Goal: Information Seeking & Learning: Learn about a topic

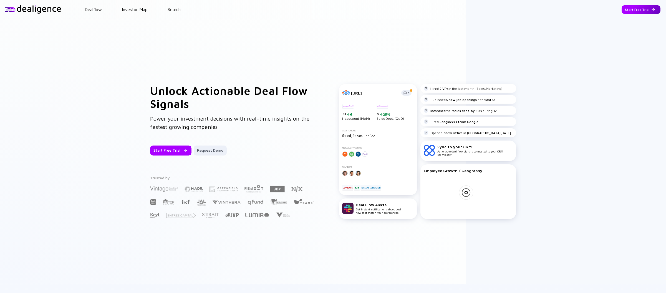
click at [628, 12] on div "Start Free Trial" at bounding box center [641, 9] width 39 height 9
click at [645, 10] on div "Go to App" at bounding box center [645, 9] width 31 height 9
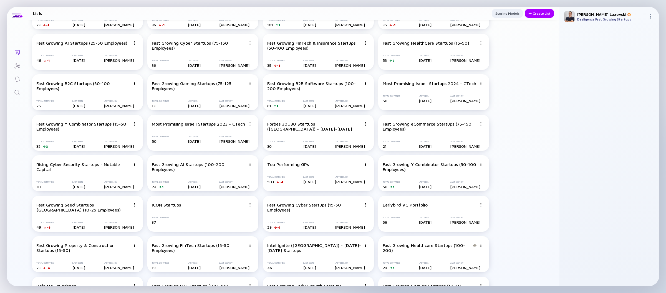
scroll to position [553, 0]
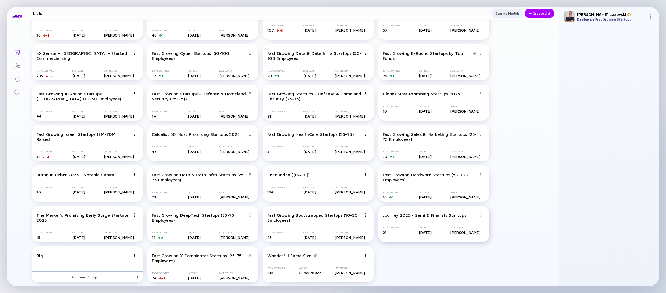
click at [481, 215] on img at bounding box center [480, 215] width 3 height 3
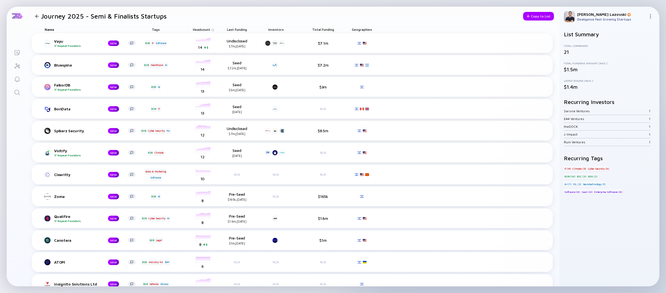
click at [205, 29] on span "Headcount" at bounding box center [201, 29] width 17 height 4
click at [209, 36] on div "Sort by Headcount" at bounding box center [212, 37] width 34 height 5
click at [413, 23] on header "Journey 2025 - Semi & Finalists Startups Copy to List" at bounding box center [293, 16] width 532 height 19
drag, startPoint x: 596, startPoint y: 110, endPoint x: 593, endPoint y: 148, distance: 37.8
click at [594, 139] on div "Sarona Ventures 1 E44 Ventures 1 theDOCK 1 J-Impact 1 Runi Ventures 1" at bounding box center [609, 126] width 91 height 39
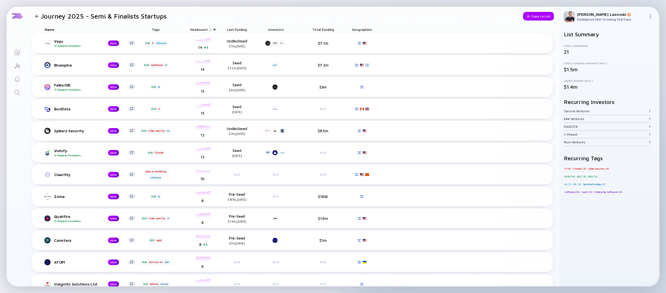
click at [593, 148] on div "List Summary Total Companies 21 Total Funding Amount (Avg.) $1.5m Latest Round …" at bounding box center [609, 124] width 91 height 186
drag, startPoint x: 579, startPoint y: 89, endPoint x: 567, endPoint y: 87, distance: 11.4
click at [567, 87] on div "$1.4m" at bounding box center [609, 87] width 91 height 6
click at [567, 88] on div "$1.4m" at bounding box center [609, 87] width 91 height 6
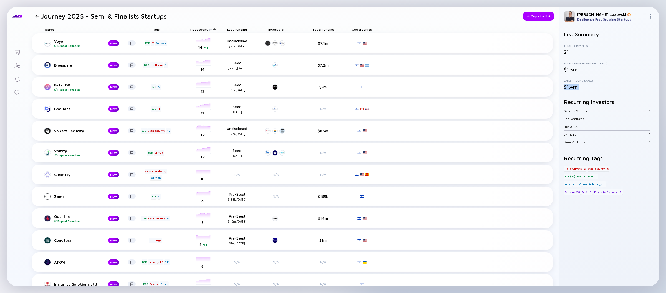
click at [567, 88] on div "$1.4m" at bounding box center [609, 87] width 91 height 6
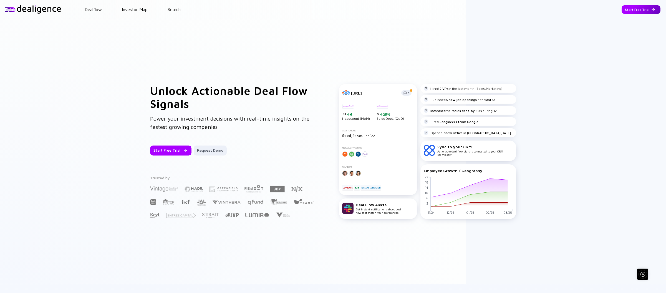
click at [640, 11] on div "Start Free Trial" at bounding box center [641, 9] width 39 height 9
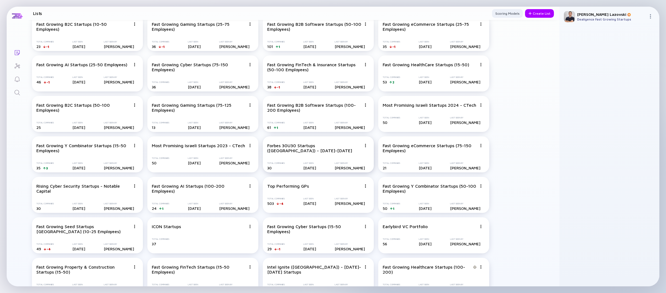
scroll to position [553, 0]
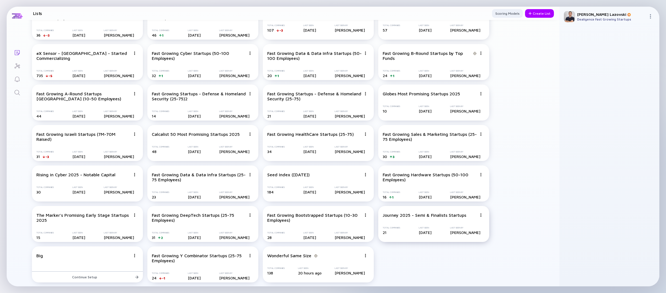
click at [427, 225] on div "Journey 2025 - Semi & Finalists Startups Total Companies 21 Last Seen 5 days ag…" at bounding box center [433, 224] width 111 height 36
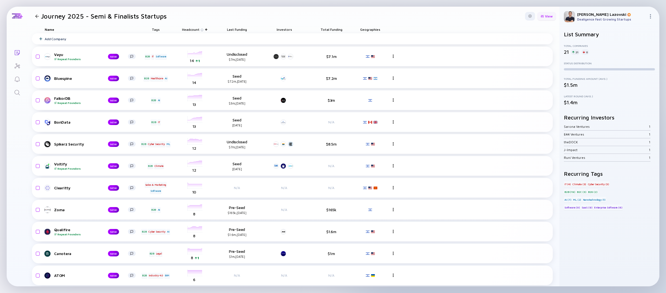
click at [543, 18] on div "View" at bounding box center [546, 16] width 19 height 9
click at [518, 83] on div "Founders" at bounding box center [533, 82] width 38 height 11
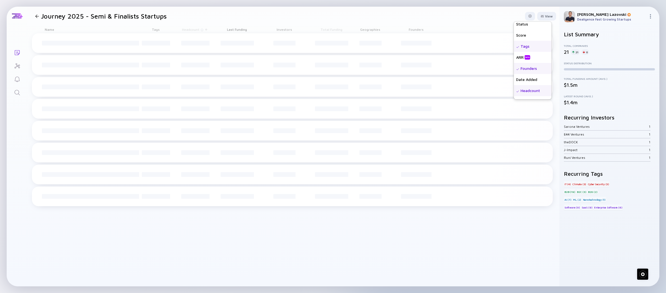
scroll to position [28, 0]
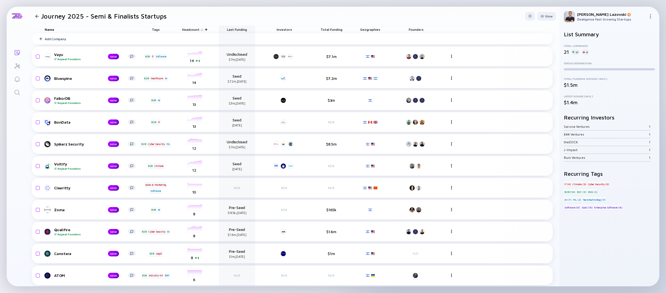
drag, startPoint x: 415, startPoint y: 30, endPoint x: 226, endPoint y: 32, distance: 189.8
click at [226, 32] on div "Name Tags Headcount Last Funding Investors Total Funding Geographies Founders" at bounding box center [292, 30] width 521 height 8
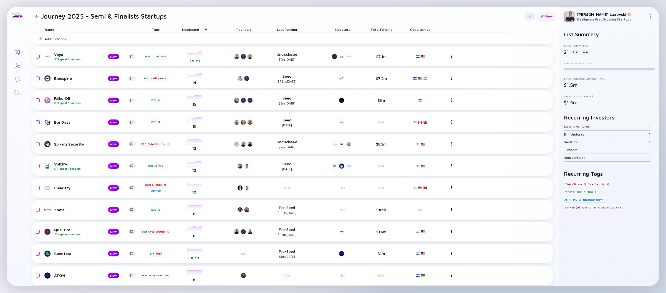
click at [541, 14] on div "View" at bounding box center [546, 16] width 19 height 9
click at [521, 61] on div "Sales" at bounding box center [533, 60] width 38 height 11
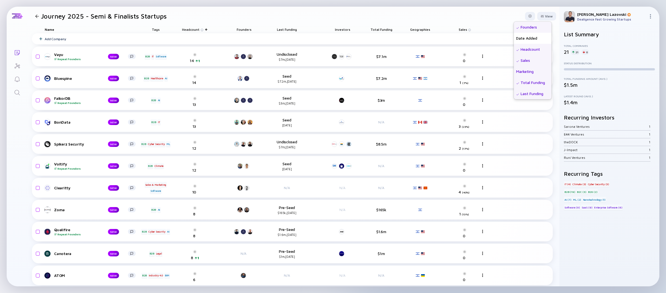
click at [521, 74] on div "Marketing" at bounding box center [533, 71] width 38 height 11
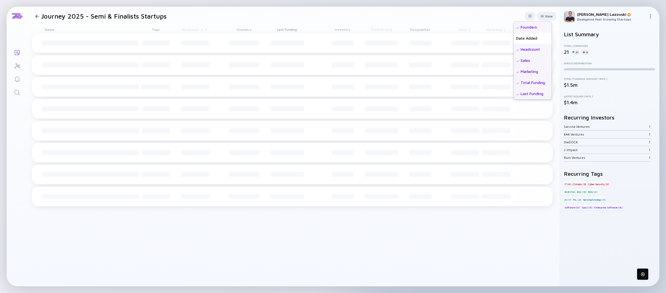
click at [469, 15] on header "Journey 2025 - Semi & Finalists Startups View Name Status Score Tags ARR beta F…" at bounding box center [293, 16] width 532 height 19
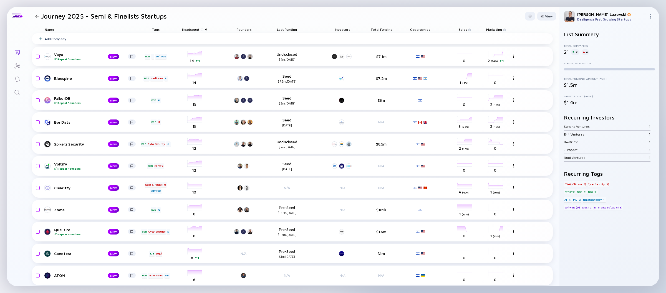
click at [461, 29] on span "Sales" at bounding box center [463, 29] width 8 height 4
click at [465, 34] on div "Sort by Sales ( Descending )" at bounding box center [495, 37] width 69 height 11
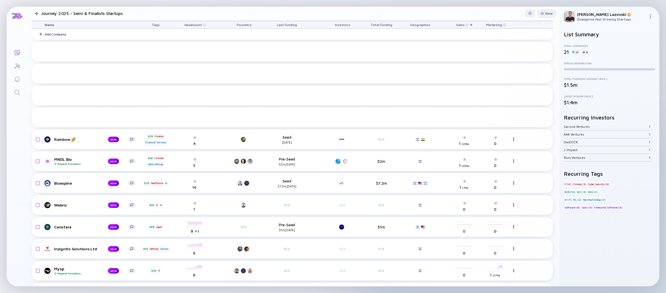
scroll to position [0, 0]
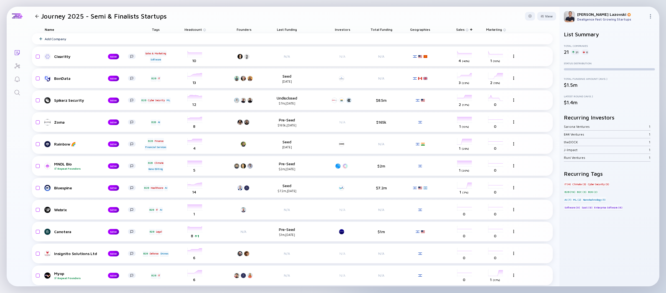
click at [384, 29] on span "Total Funding" at bounding box center [381, 29] width 22 height 4
click at [382, 37] on div "Sort by Total Funding" at bounding box center [392, 37] width 39 height 5
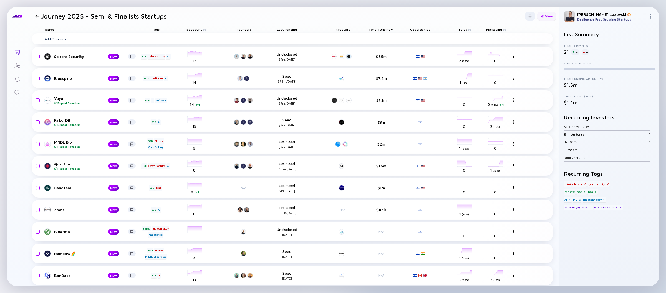
click at [545, 17] on div "View" at bounding box center [546, 16] width 19 height 9
click at [461, 14] on header "Journey 2025 - Semi & Finalists Startups View Name Status Score Tags ARR beta F…" at bounding box center [293, 16] width 532 height 19
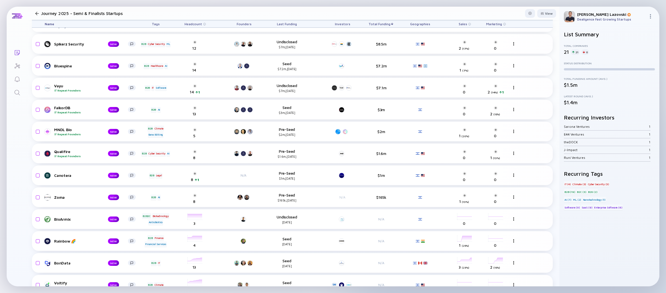
scroll to position [0, 0]
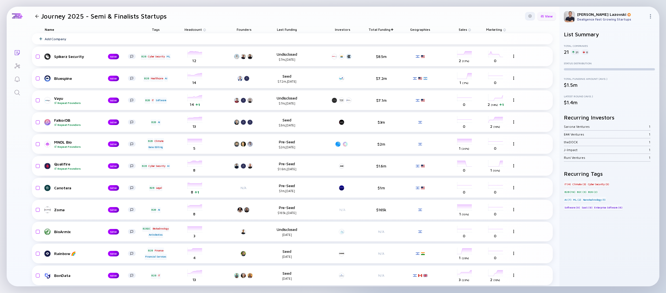
click at [538, 18] on div "View" at bounding box center [546, 16] width 19 height 9
click at [526, 85] on div "Sales" at bounding box center [533, 88] width 38 height 11
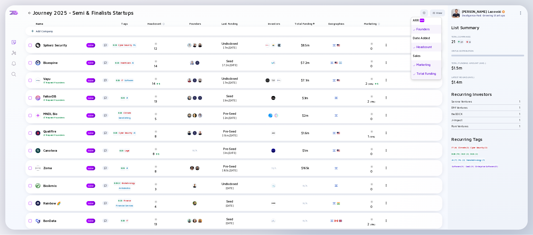
scroll to position [56, 0]
click at [528, 73] on div "Marketing" at bounding box center [533, 71] width 38 height 11
click at [521, 93] on div "Last Funding" at bounding box center [533, 93] width 38 height 11
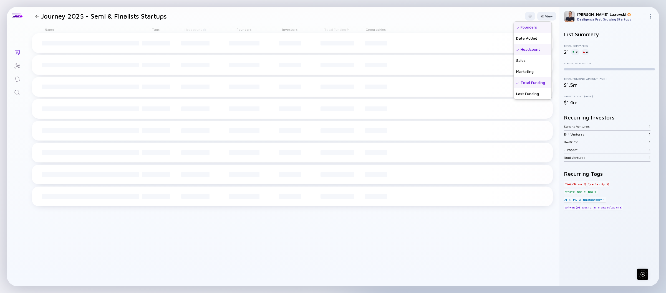
click at [346, 17] on header "Journey 2025 - Semi & Finalists Startups View Name Status Score Tags ARR beta F…" at bounding box center [293, 16] width 532 height 19
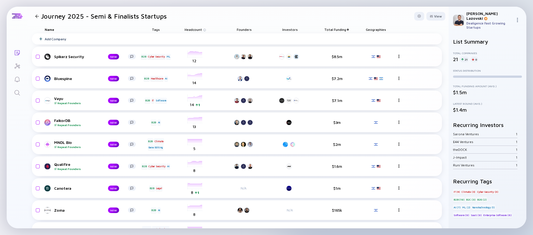
click at [247, 14] on header "Journey 2025 - Semi & Finalists Startups View" at bounding box center [237, 16] width 421 height 19
